Goal: Task Accomplishment & Management: Use online tool/utility

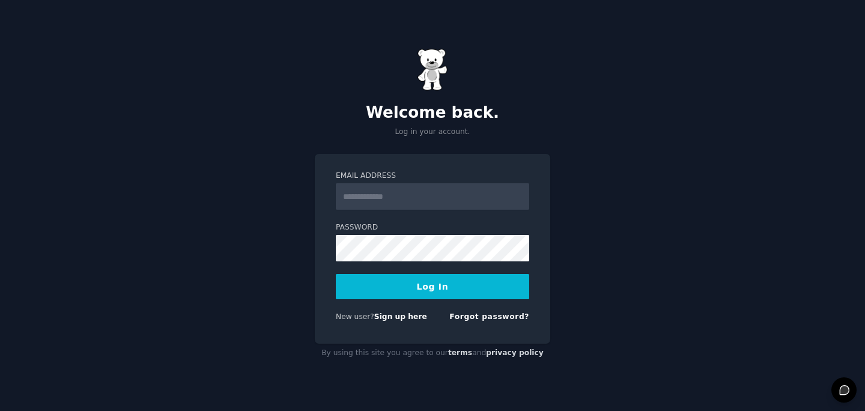
click at [419, 200] on input "Email Address" at bounding box center [432, 196] width 193 height 26
type input "**********"
click at [436, 295] on button "Log In" at bounding box center [432, 286] width 193 height 25
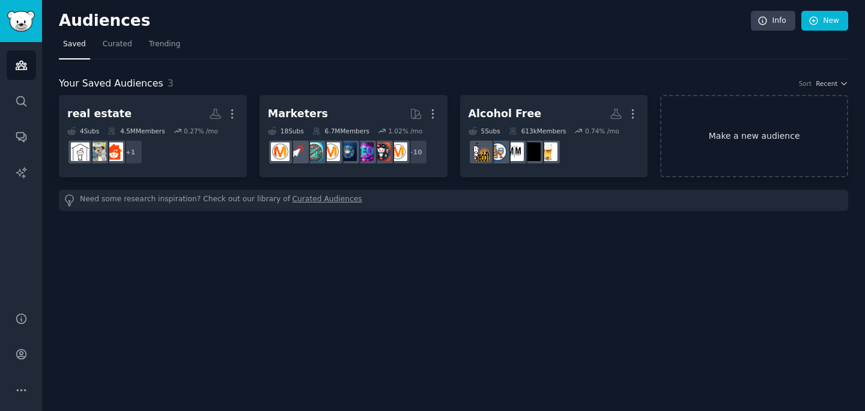
click at [749, 134] on link "Make a new audience" at bounding box center [754, 136] width 188 height 82
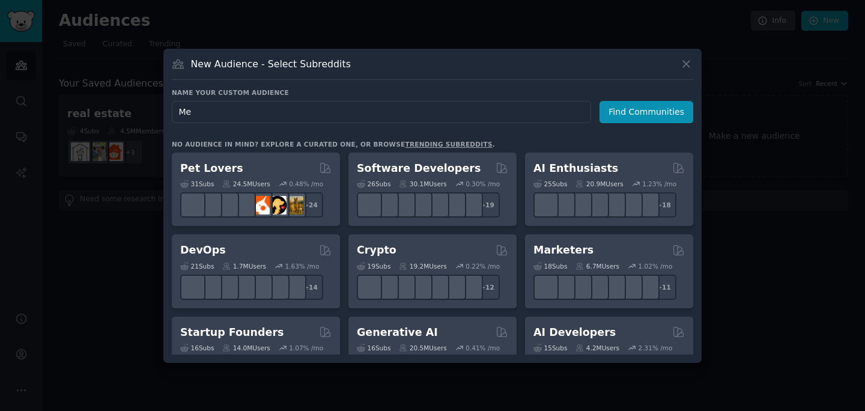
type input "M"
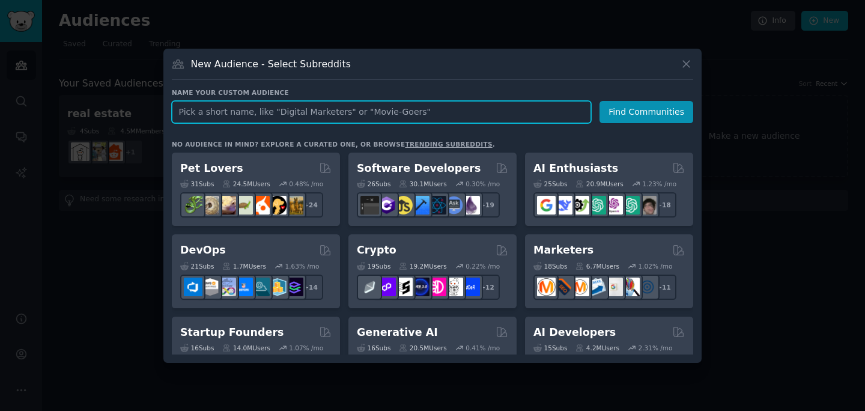
click at [315, 106] on input "text" at bounding box center [381, 112] width 419 height 22
type input "Social"
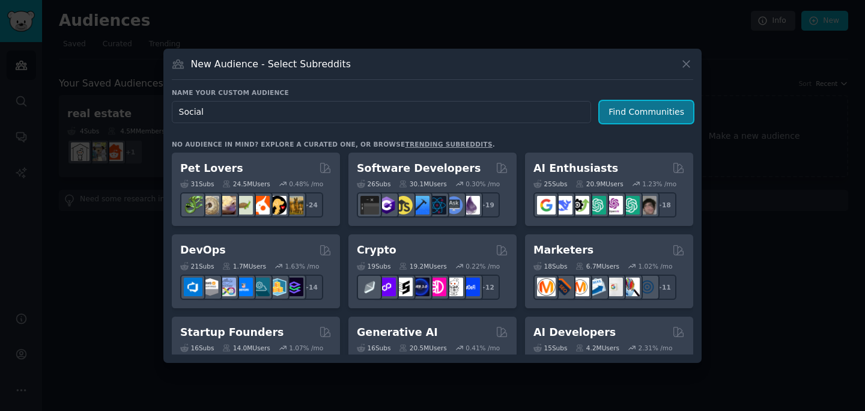
click at [642, 119] on button "Find Communities" at bounding box center [646, 112] width 94 height 22
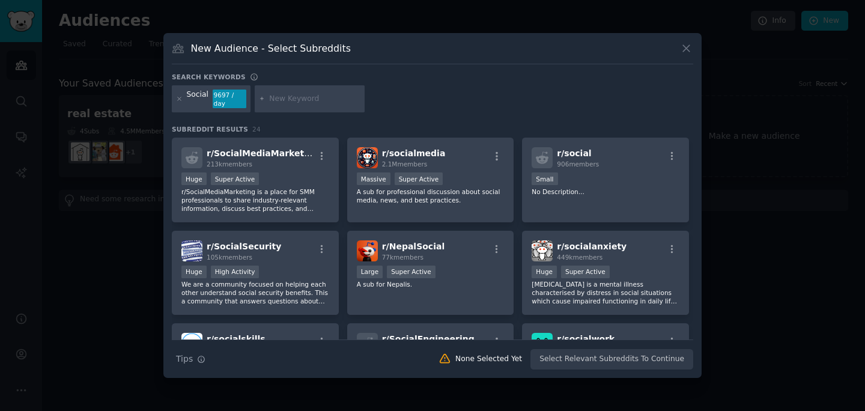
click at [343, 102] on input "text" at bounding box center [314, 99] width 91 height 11
type input "lonliness"
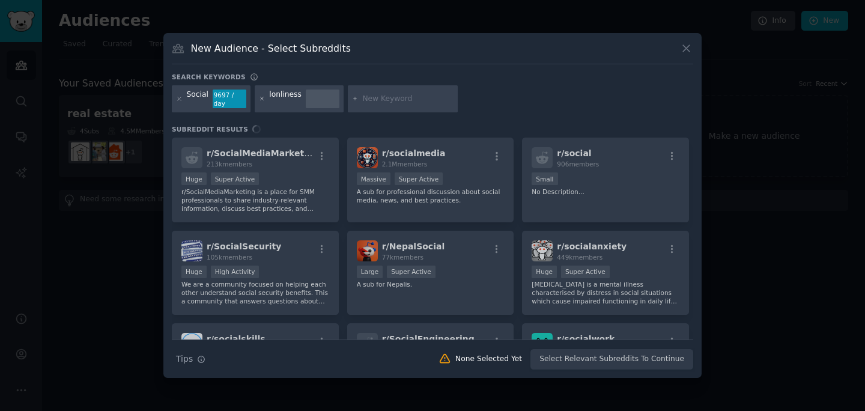
click at [261, 101] on icon at bounding box center [262, 98] width 7 height 7
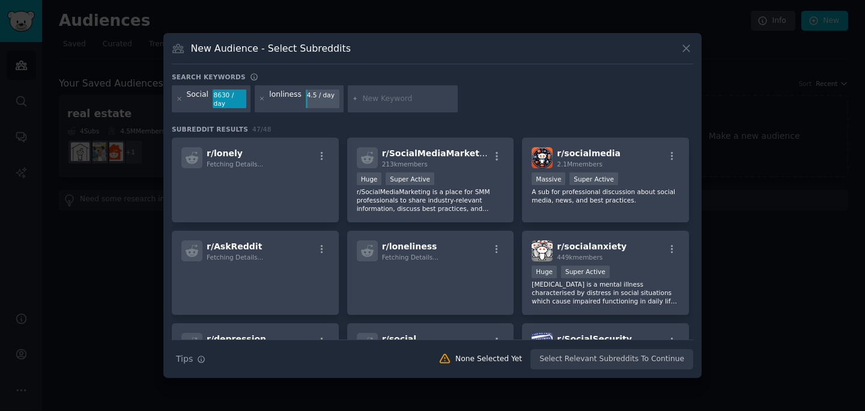
click at [260, 101] on icon at bounding box center [262, 98] width 7 height 7
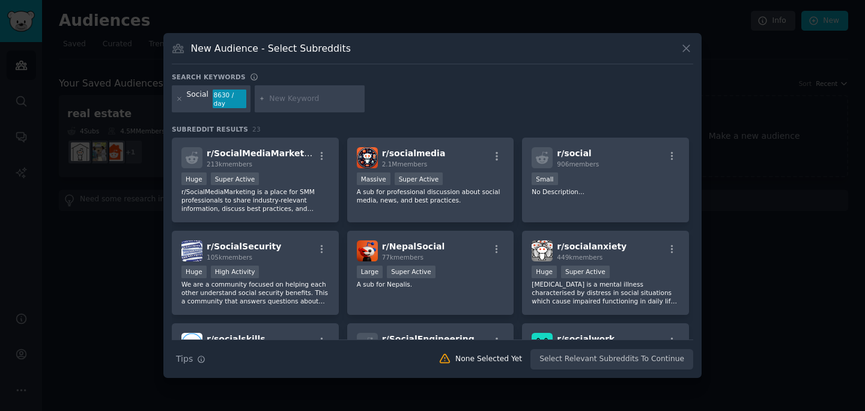
click at [297, 97] on input "text" at bounding box center [314, 99] width 91 height 11
type input "lonely"
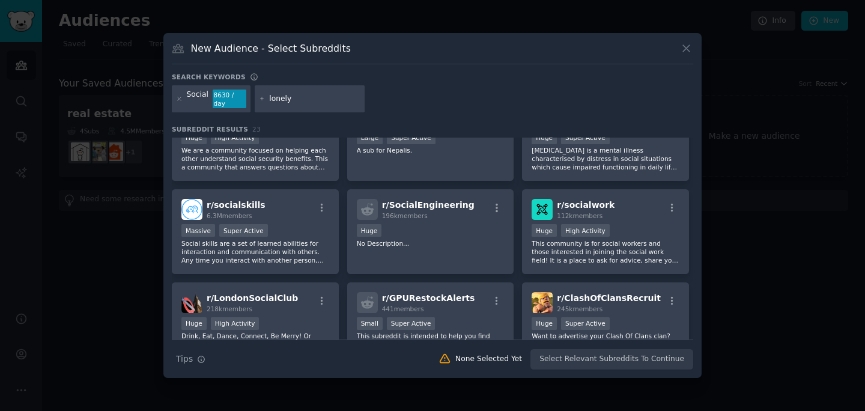
scroll to position [111, 0]
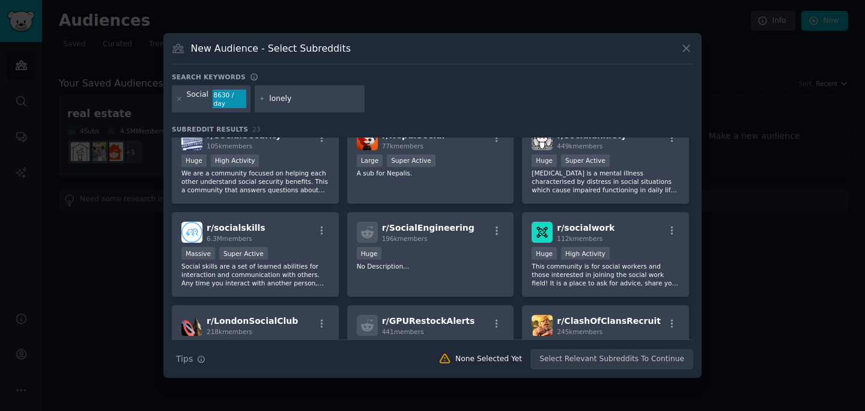
click at [306, 96] on input "lonely" at bounding box center [314, 99] width 91 height 11
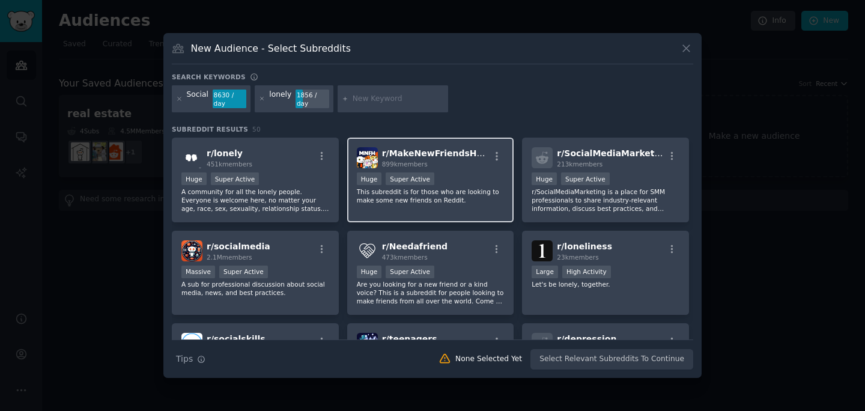
click at [432, 197] on p "This subreddit is for those who are looking to make some new friends on Reddit." at bounding box center [431, 195] width 148 height 17
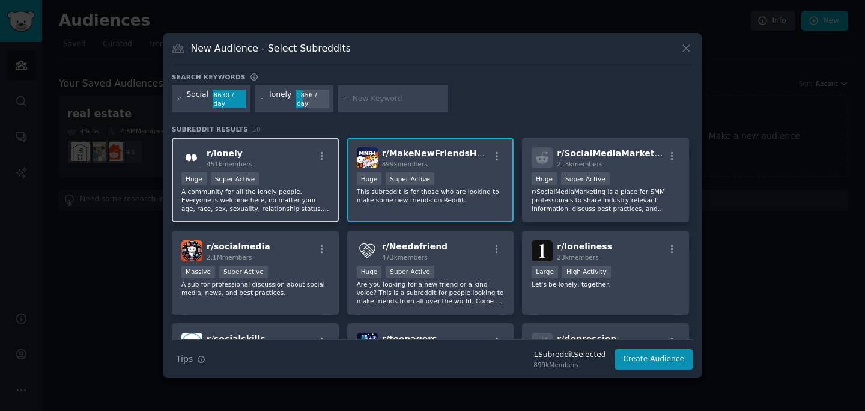
click at [302, 211] on p "A community for all the lonely people. Everyone is welcome here, no matter your…" at bounding box center [255, 199] width 148 height 25
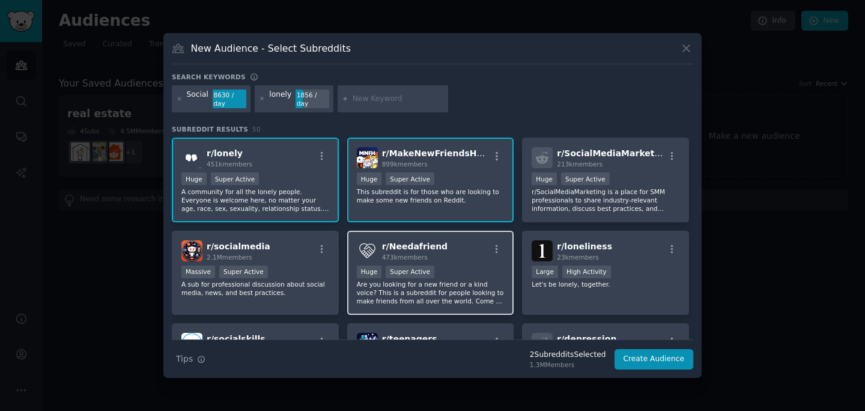
click at [466, 309] on div "r/ Needafriend 473k members >= 95th percentile for submissions / day Huge Super…" at bounding box center [430, 273] width 167 height 85
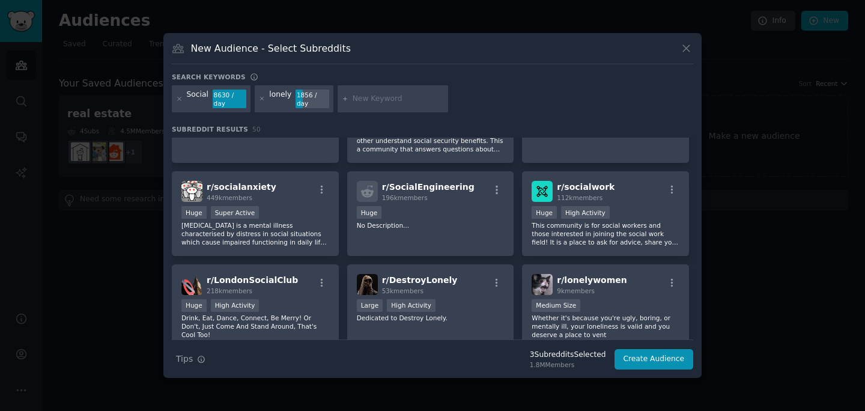
scroll to position [446, 0]
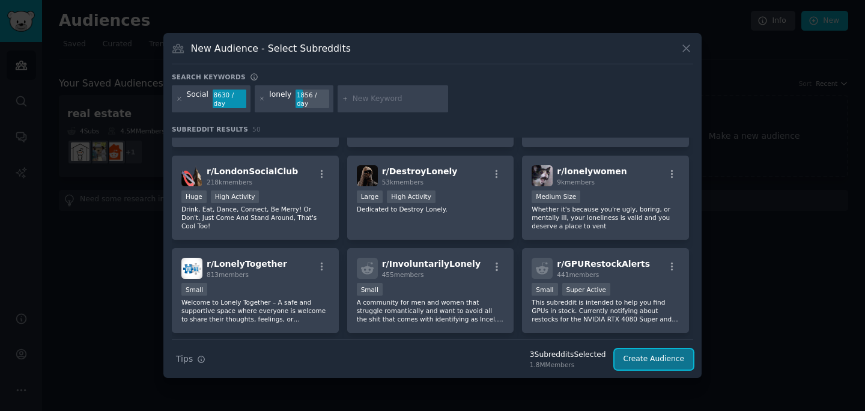
click at [655, 361] on button "Create Audience" at bounding box center [653, 359] width 79 height 20
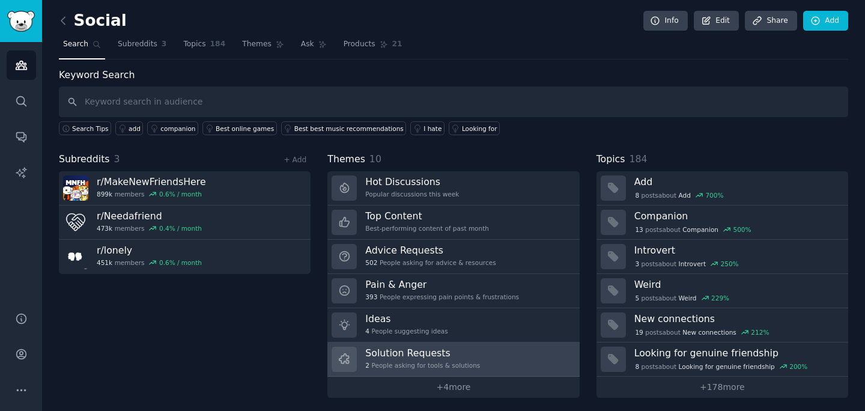
click at [446, 357] on h3 "Solution Requests" at bounding box center [422, 352] width 115 height 13
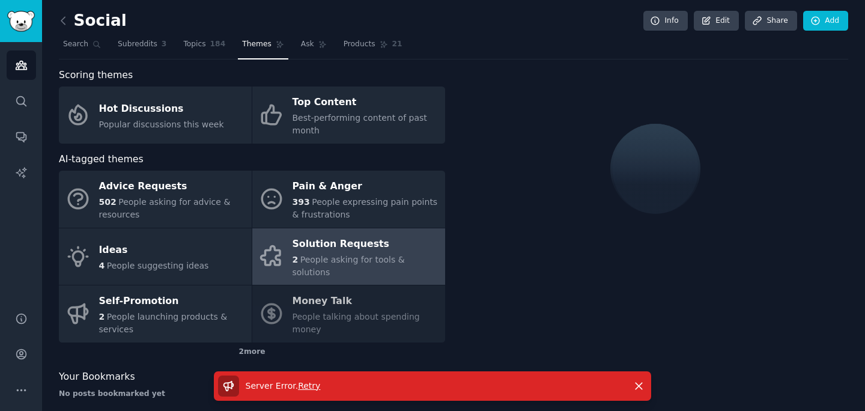
click at [306, 387] on span "Retry" at bounding box center [309, 386] width 22 height 10
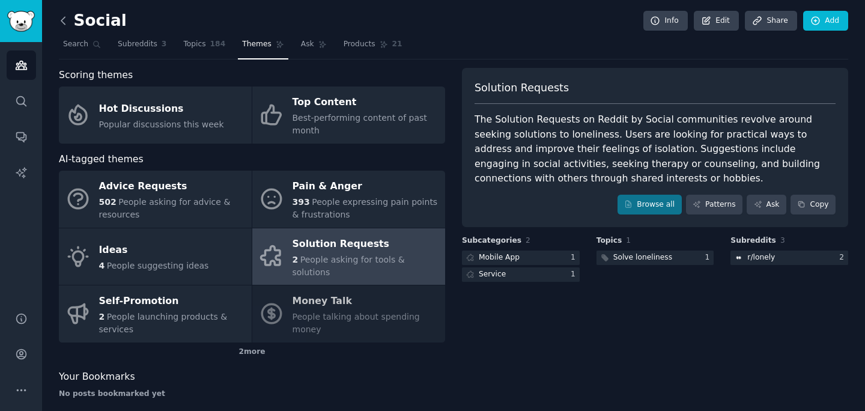
click at [60, 22] on icon at bounding box center [63, 20] width 13 height 13
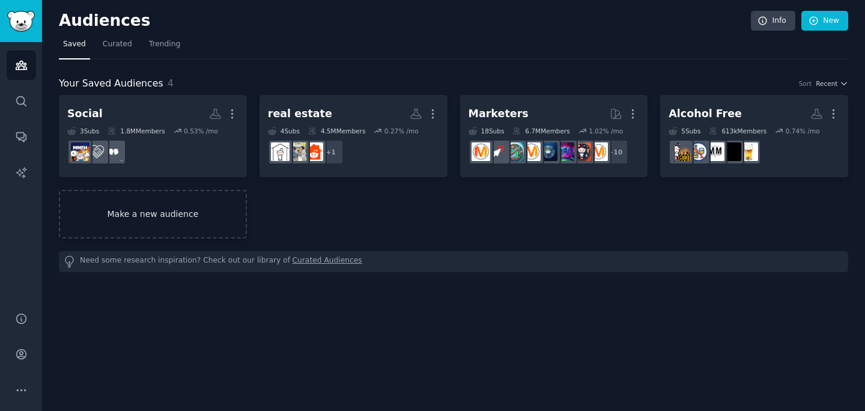
click at [163, 223] on link "Make a new audience" at bounding box center [153, 214] width 188 height 49
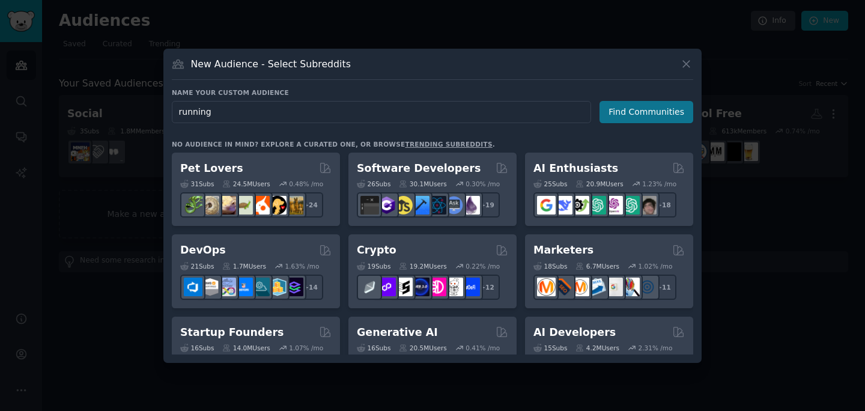
type input "running"
click at [665, 116] on button "Find Communities" at bounding box center [646, 112] width 94 height 22
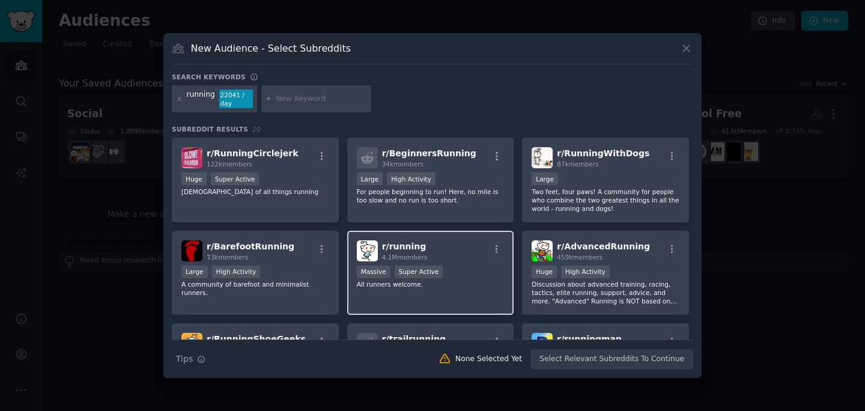
click at [464, 262] on div "r/ running 4.1M members >= 95th percentile for submissions / day Massive Super …" at bounding box center [430, 273] width 167 height 85
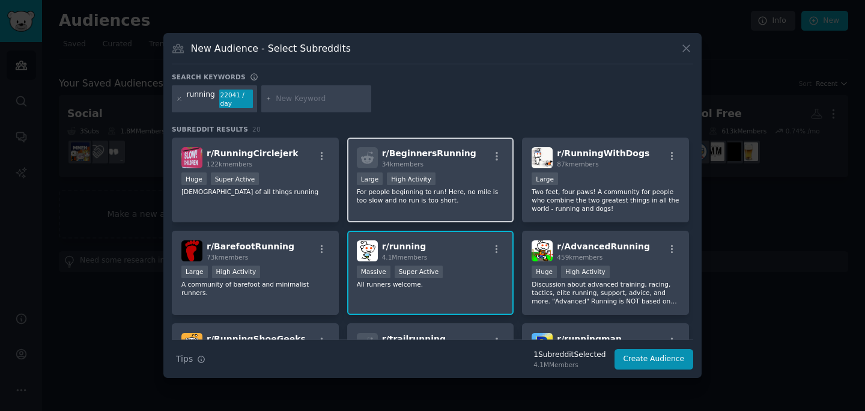
click at [420, 195] on p "For people beginning to run! Here, no mile is too slow and no run is too short." at bounding box center [431, 195] width 148 height 17
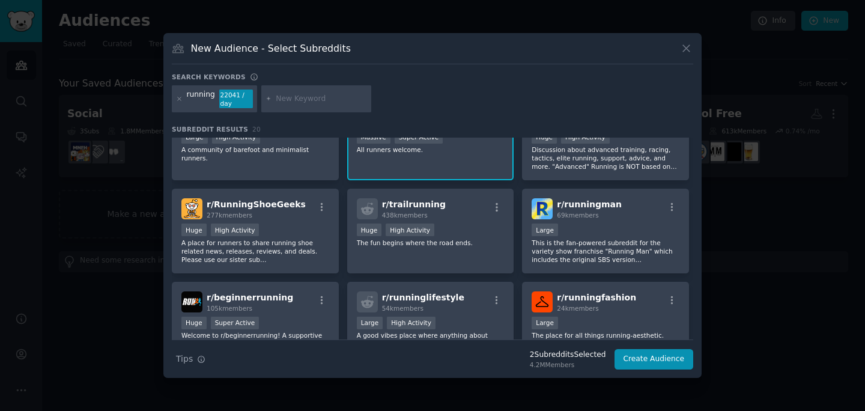
scroll to position [137, 0]
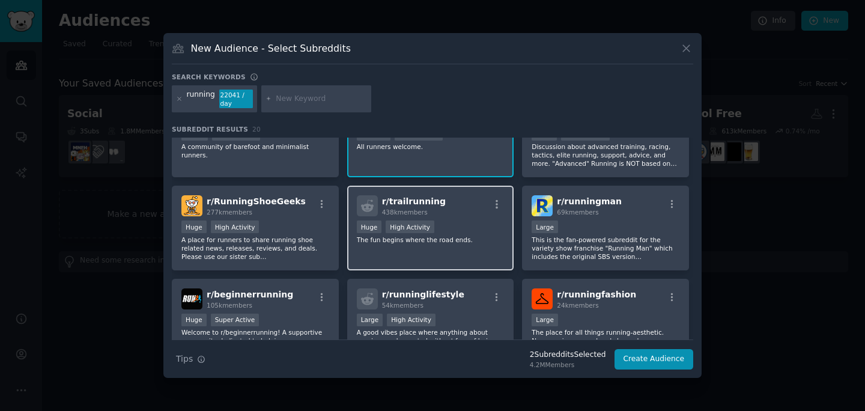
click at [477, 237] on p "The fun begins where the road ends." at bounding box center [431, 239] width 148 height 8
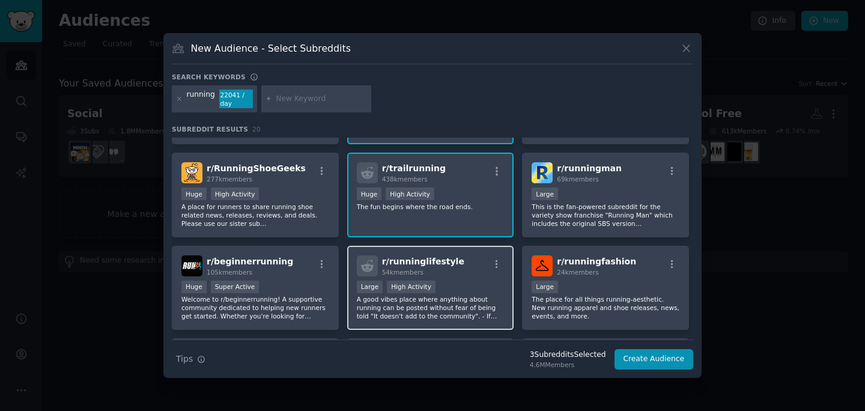
scroll to position [169, 0]
click at [497, 289] on div "Large High Activity" at bounding box center [431, 289] width 148 height 15
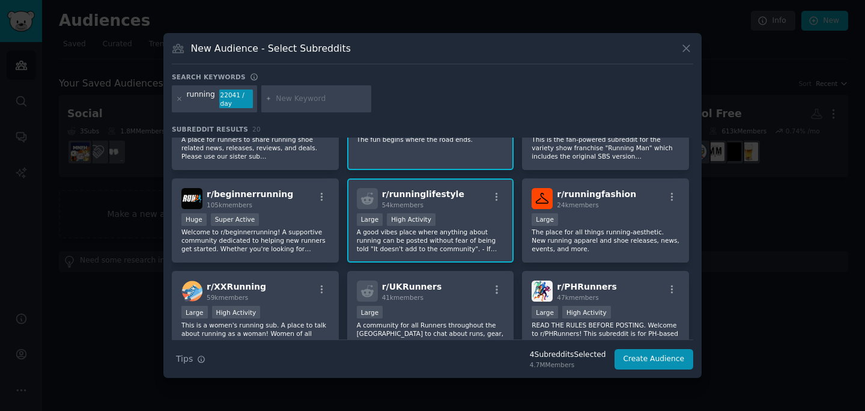
scroll to position [243, 0]
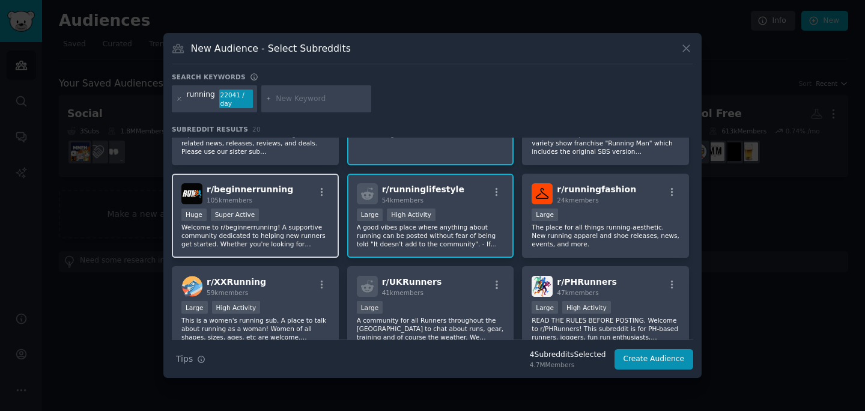
click at [307, 232] on p "Welcome to r/beginnerrunning! A supportive community dedicated to helping new r…" at bounding box center [255, 235] width 148 height 25
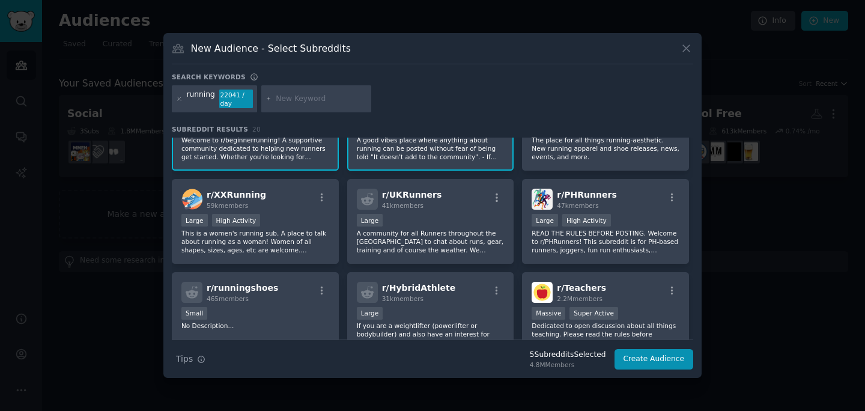
scroll to position [349, 0]
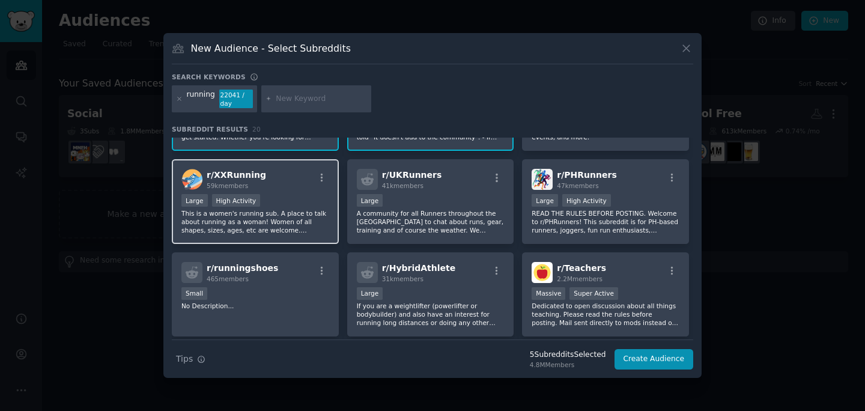
click at [304, 220] on p "This is a women's running sub. A place to talk about running as a woman! Women …" at bounding box center [255, 221] width 148 height 25
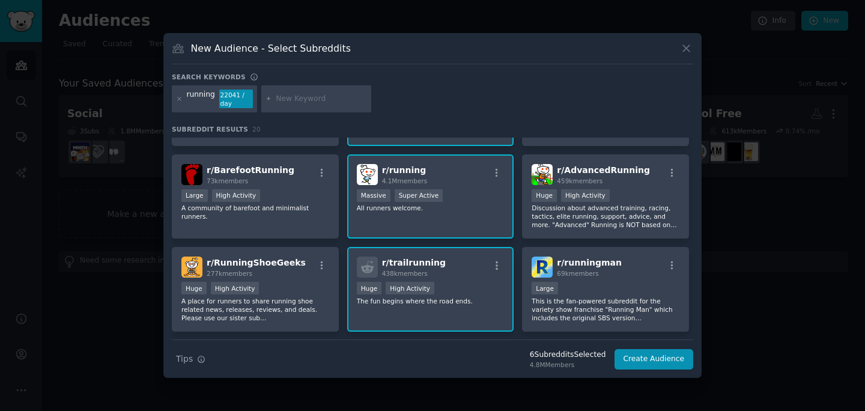
scroll to position [0, 0]
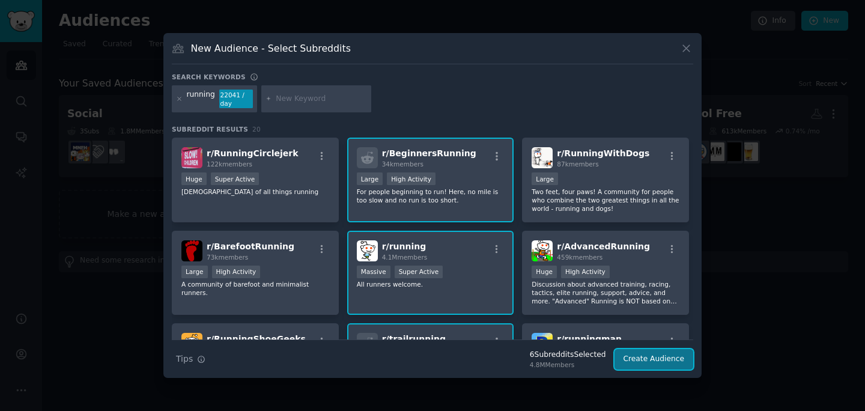
click at [651, 365] on button "Create Audience" at bounding box center [653, 359] width 79 height 20
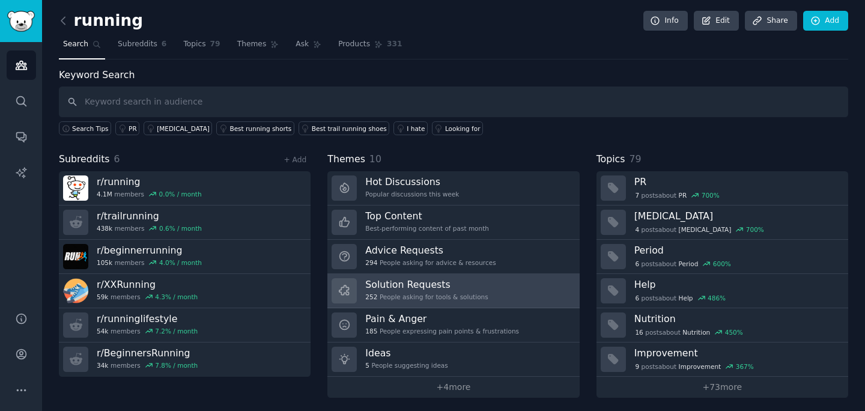
click at [488, 282] on link "Solution Requests 252 People asking for tools & solutions" at bounding box center [453, 291] width 252 height 34
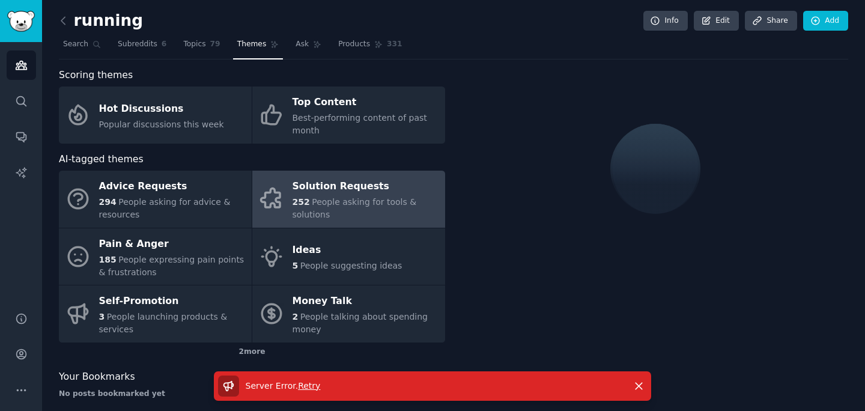
click at [306, 386] on span "Retry" at bounding box center [309, 386] width 22 height 10
click at [306, 385] on span "Retry" at bounding box center [309, 386] width 22 height 10
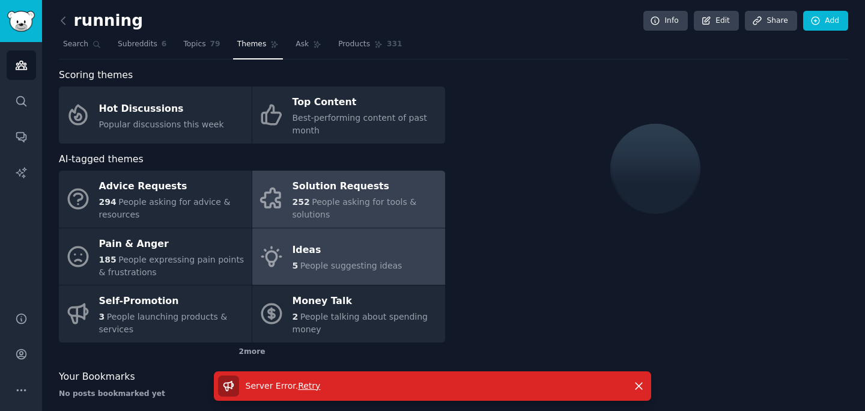
click at [366, 255] on div "Ideas" at bounding box center [347, 250] width 110 height 19
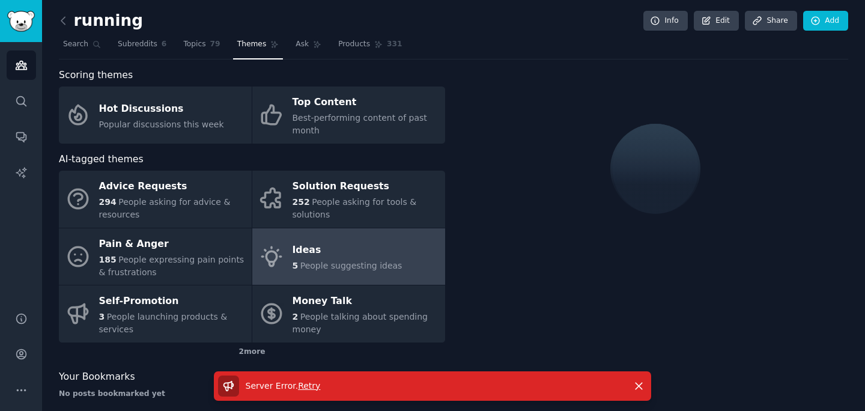
scroll to position [1, 0]
click at [372, 229] on link "Ideas 5 People suggesting ideas" at bounding box center [348, 256] width 193 height 57
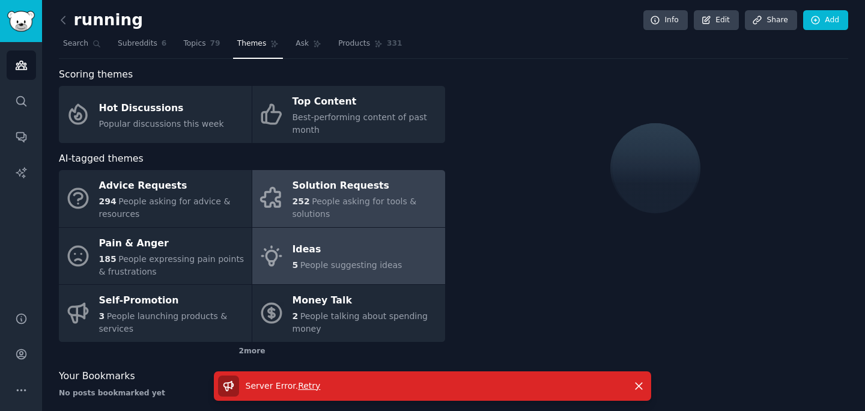
click at [370, 202] on span "People asking for tools & solutions" at bounding box center [354, 207] width 124 height 22
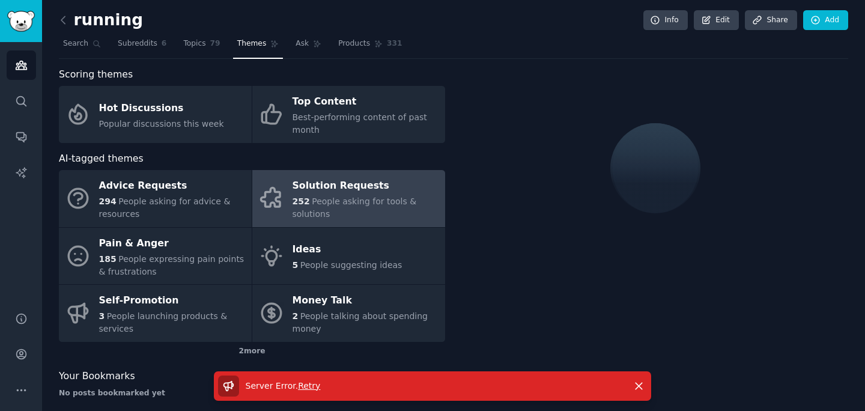
click at [312, 391] on p "Server Error . Retry" at bounding box center [283, 385] width 75 height 13
click at [309, 379] on p "Server Error . Retry" at bounding box center [283, 385] width 75 height 13
click at [309, 392] on div "Server Error . Retry" at bounding box center [421, 385] width 406 height 21
click at [309, 386] on span "Retry" at bounding box center [309, 386] width 22 height 10
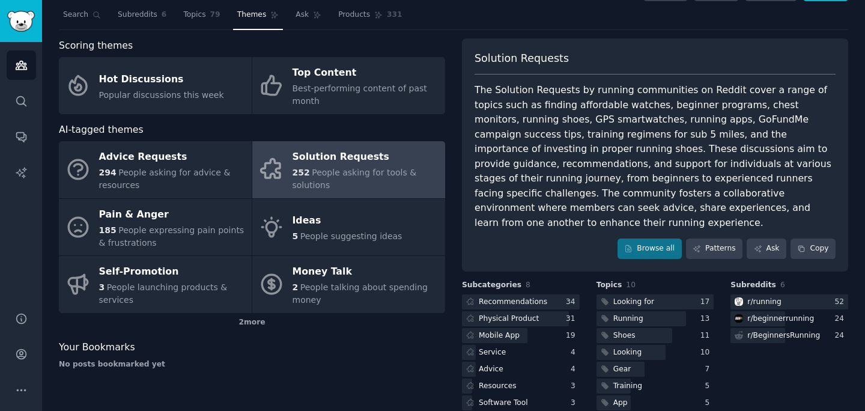
scroll to position [83, 0]
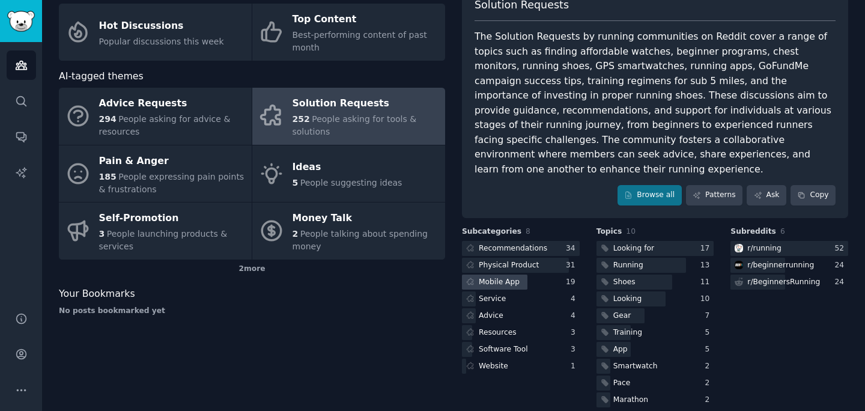
click at [509, 277] on div "Mobile App" at bounding box center [499, 282] width 41 height 11
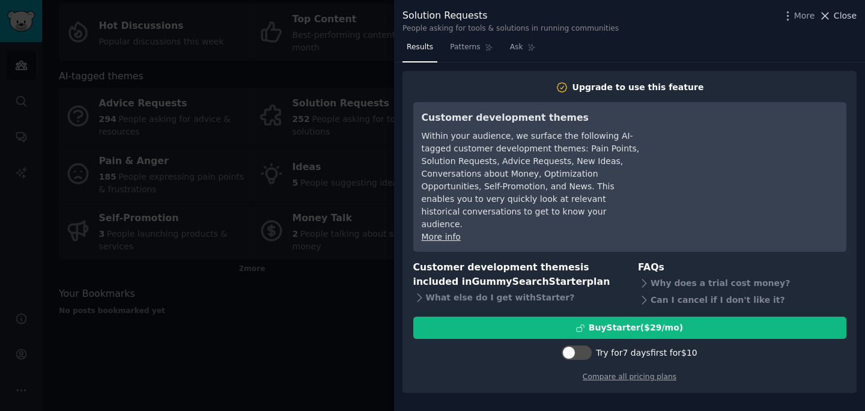
click at [842, 20] on span "Close" at bounding box center [844, 16] width 23 height 13
